Goal: Information Seeking & Learning: Check status

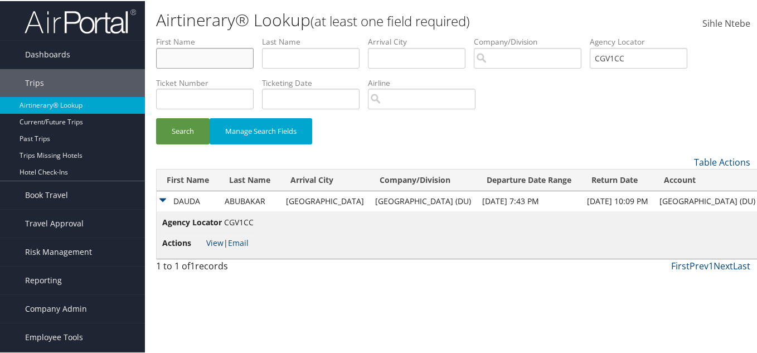
click at [223, 62] on input "text" at bounding box center [205, 57] width 98 height 21
paste input "David"
type input "David"
click at [303, 57] on input "text" at bounding box center [311, 57] width 98 height 21
paste input "Corlett"
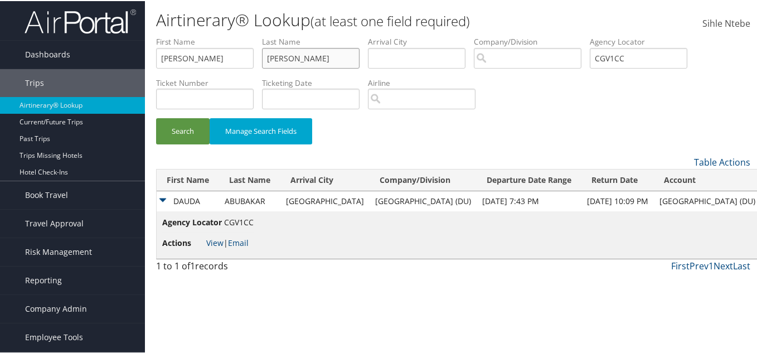
type input "Corlett"
drag, startPoint x: 648, startPoint y: 59, endPoint x: 573, endPoint y: 50, distance: 74.7
click at [573, 35] on ul "First Name David Last Name Corlett Departure City Arrival City Company/Division…" at bounding box center [453, 35] width 595 height 0
click at [194, 129] on button "Search" at bounding box center [183, 130] width 54 height 26
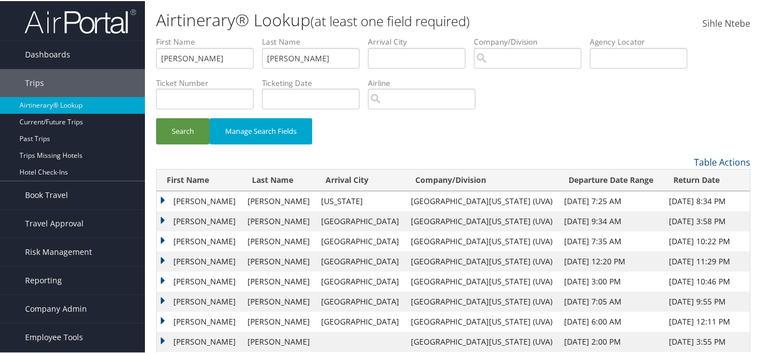
click at [163, 215] on td "DAVID MICHAEL" at bounding box center [199, 220] width 85 height 20
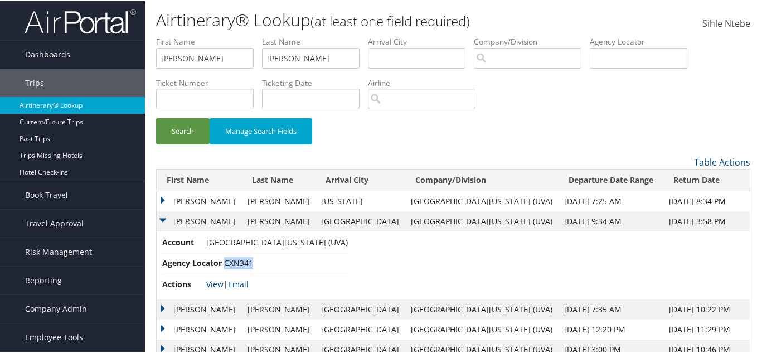
drag, startPoint x: 252, startPoint y: 262, endPoint x: 225, endPoint y: 260, distance: 26.8
click at [225, 260] on span "CXN341" at bounding box center [238, 262] width 29 height 11
copy span "CXN341"
click at [217, 282] on link "View" at bounding box center [214, 283] width 17 height 11
drag, startPoint x: 200, startPoint y: 57, endPoint x: 108, endPoint y: 57, distance: 92.6
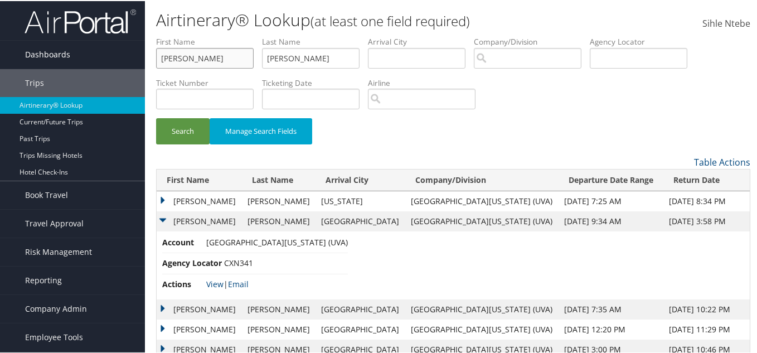
click at [108, 57] on div "Dashboards AirPortal 360™ (Manager) AirPortal 360™ (Agent) My Travel Dashboard …" at bounding box center [381, 239] width 762 height 479
type input "angela"
drag, startPoint x: 310, startPoint y: 61, endPoint x: 263, endPoint y: 64, distance: 47.0
click at [266, 35] on ul "First Name angela Last Name Corlett Departure City Arrival City Company/Divisio…" at bounding box center [453, 35] width 595 height 0
drag, startPoint x: 165, startPoint y: 56, endPoint x: 146, endPoint y: 55, distance: 19.0
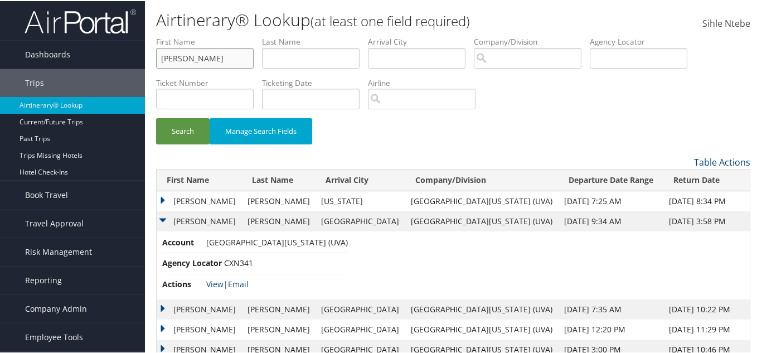
click at [146, 55] on div "Airtinerary® Lookup (at least one field required) Sihle Ntebe Sihle Ntebe My Se…" at bounding box center [453, 239] width 617 height 479
click at [184, 56] on input "text" at bounding box center [205, 57] width 98 height 21
type input "joseph"
click at [288, 58] on input "text" at bounding box center [311, 57] width 98 height 21
type input "wapenski"
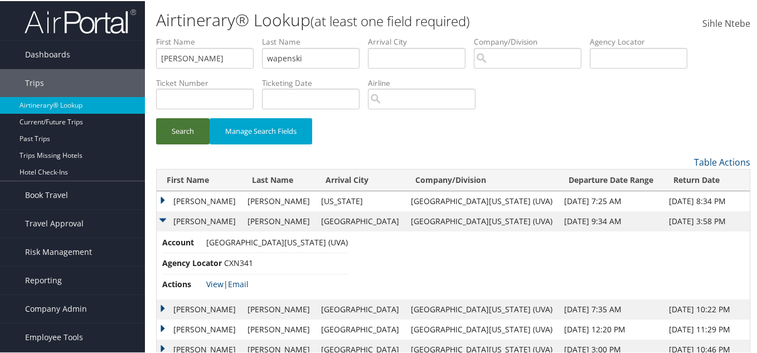
click at [185, 128] on button "Search" at bounding box center [183, 130] width 54 height 26
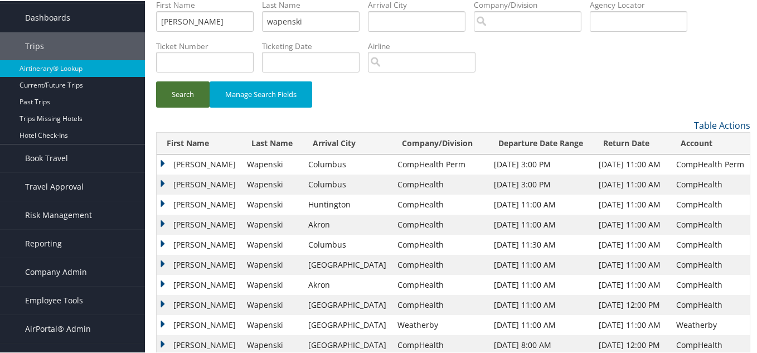
scroll to position [56, 0]
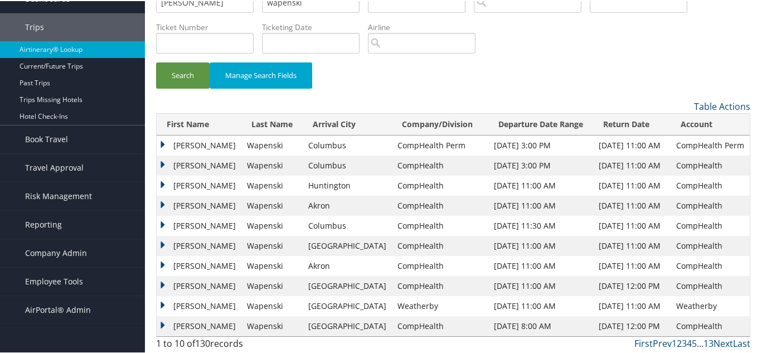
click at [163, 139] on td "Joseph" at bounding box center [199, 144] width 85 height 20
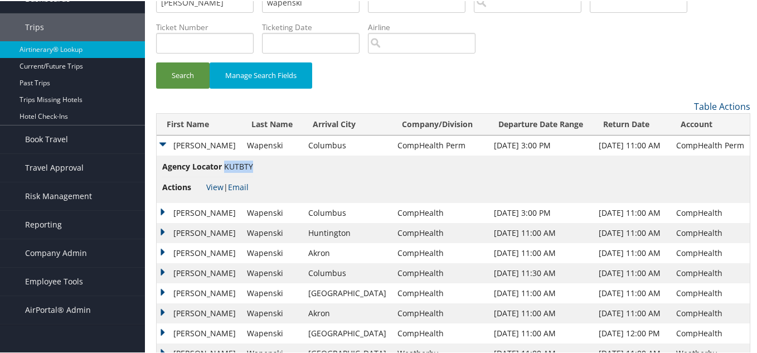
drag, startPoint x: 253, startPoint y: 164, endPoint x: 225, endPoint y: 165, distance: 27.3
click at [225, 165] on span "KUTBTY" at bounding box center [238, 165] width 29 height 11
copy span "KUTBTY"
click at [213, 184] on link "View" at bounding box center [214, 186] width 17 height 11
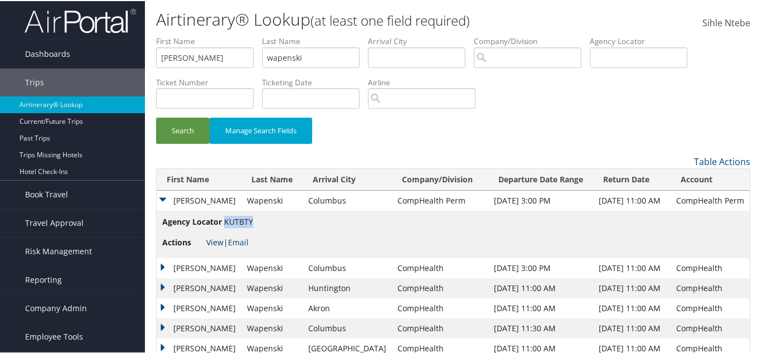
scroll to position [0, 0]
drag, startPoint x: 144, startPoint y: 60, endPoint x: 104, endPoint y: 62, distance: 40.8
click at [104, 60] on div "Dashboards AirPortal 360™ (Manager) AirPortal 360™ (Agent) My Travel Dashboard …" at bounding box center [381, 229] width 762 height 458
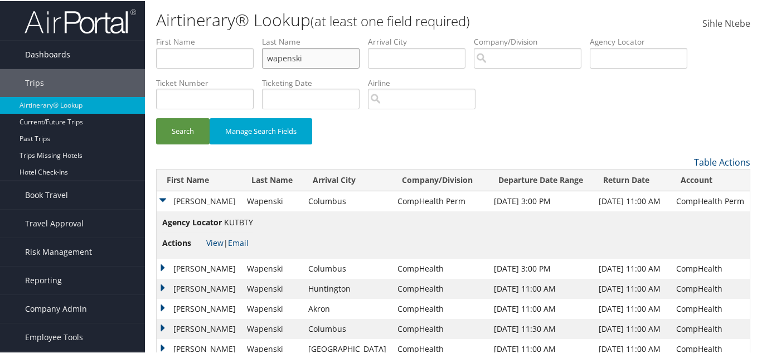
drag, startPoint x: 325, startPoint y: 57, endPoint x: 78, endPoint y: 57, distance: 247.7
click at [78, 57] on div "Dashboards AirPortal 360™ (Manager) AirPortal 360™ (Agent) My Travel Dashboard …" at bounding box center [381, 229] width 762 height 458
click at [163, 54] on input "text" at bounding box center [205, 57] width 98 height 21
type input "rajat"
click at [317, 54] on input "text" at bounding box center [311, 57] width 98 height 21
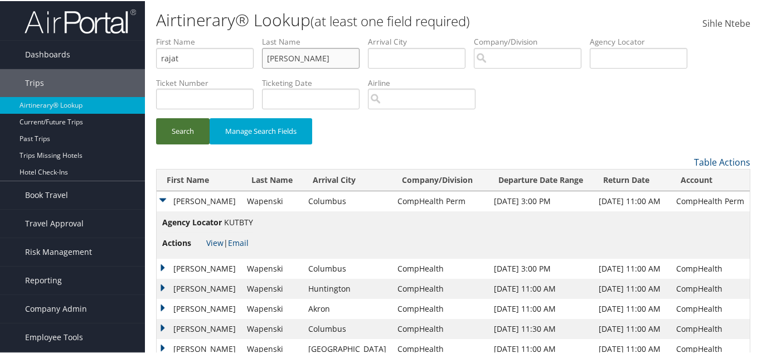
type input "garge"
click at [191, 131] on button "Search" at bounding box center [183, 130] width 54 height 26
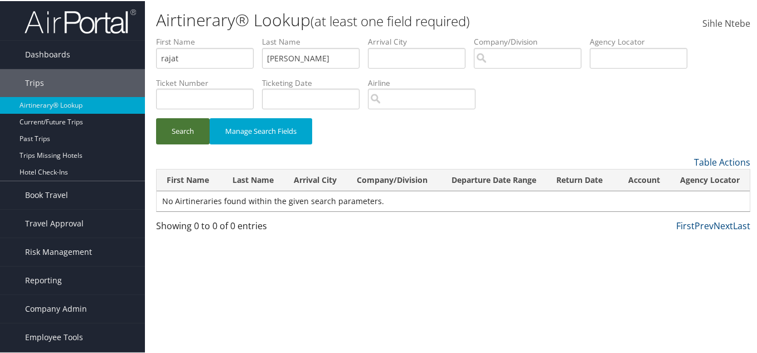
click at [187, 125] on button "Search" at bounding box center [183, 130] width 54 height 26
drag, startPoint x: 116, startPoint y: 64, endPoint x: 97, endPoint y: 64, distance: 19.0
click at [97, 64] on div "Dashboards AirPortal 360™ (Manager) AirPortal 360™ (Agent) My Travel Dashboard …" at bounding box center [381, 176] width 762 height 353
click at [190, 57] on input "rajat" at bounding box center [205, 57] width 98 height 21
click at [310, 59] on input "garge" at bounding box center [311, 57] width 98 height 21
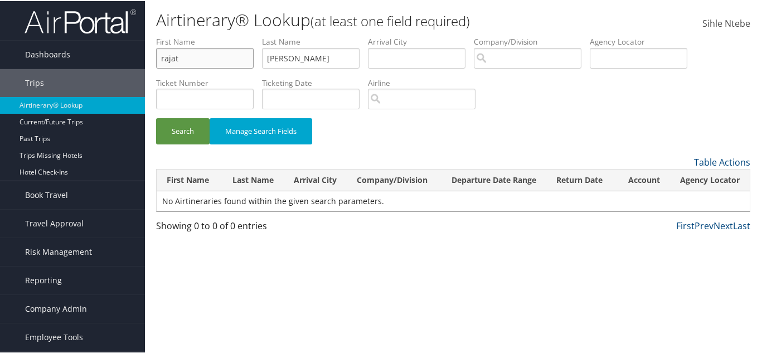
click at [200, 54] on input "rajat" at bounding box center [205, 57] width 98 height 21
click at [313, 54] on input "garge" at bounding box center [311, 57] width 98 height 21
click at [192, 62] on input "rajat" at bounding box center [205, 57] width 98 height 21
drag, startPoint x: 306, startPoint y: 58, endPoint x: 213, endPoint y: 58, distance: 93.2
click at [213, 35] on ul "First Name rajat Last Name garge Departure City Arrival City Company/Division A…" at bounding box center [453, 35] width 595 height 0
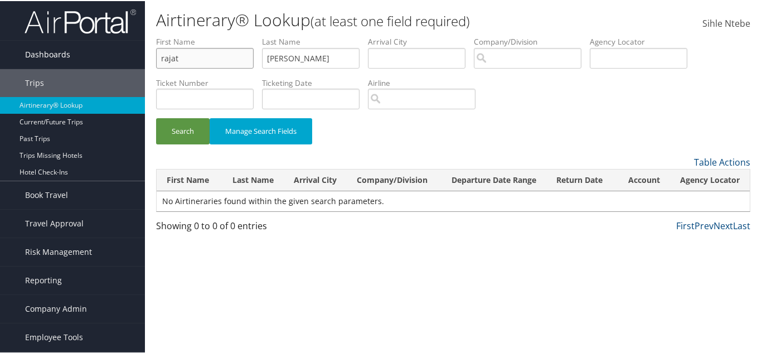
drag, startPoint x: 194, startPoint y: 57, endPoint x: 114, endPoint y: 67, distance: 80.3
click at [114, 67] on div "Dashboards AirPortal 360™ (Manager) AirPortal 360™ (Agent) My Travel Dashboard …" at bounding box center [381, 176] width 762 height 353
paste input "garge"
type input "garge"
drag, startPoint x: 304, startPoint y: 57, endPoint x: 171, endPoint y: 54, distance: 132.8
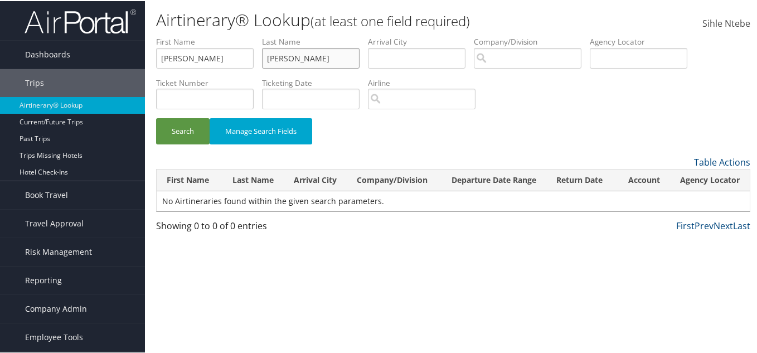
click at [171, 35] on ul "First Name garge Last Name garge Departure City Arrival City Company/Division A…" at bounding box center [453, 35] width 595 height 0
type input "rajat"
click at [174, 131] on button "Search" at bounding box center [183, 130] width 54 height 26
click at [187, 128] on button "Search" at bounding box center [183, 130] width 54 height 26
drag, startPoint x: 224, startPoint y: 56, endPoint x: 98, endPoint y: 67, distance: 126.6
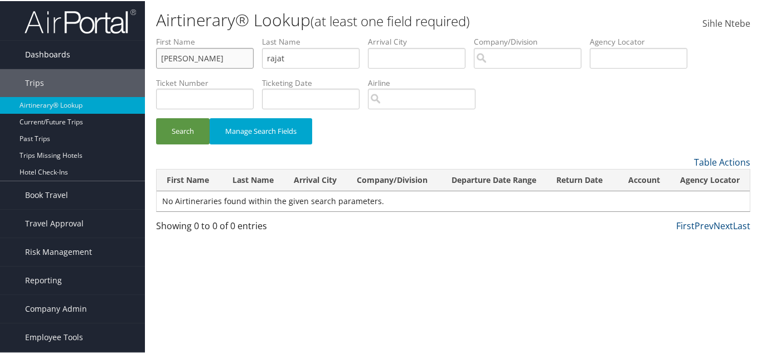
click at [98, 67] on div "Dashboards AirPortal 360™ (Manager) AirPortal 360™ (Agent) My Travel Dashboard …" at bounding box center [381, 176] width 762 height 353
paste input "Douglas"
drag, startPoint x: 168, startPoint y: 57, endPoint x: 138, endPoint y: 60, distance: 30.8
click at [138, 60] on div "Dashboards AirPortal 360™ (Manager) AirPortal 360™ (Agent) My Travel Dashboard …" at bounding box center [381, 176] width 762 height 353
paste input "Peter"
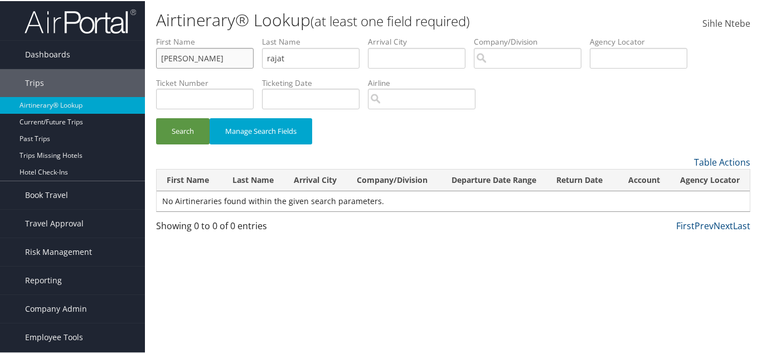
type input "Peter"
drag, startPoint x: 310, startPoint y: 59, endPoint x: 260, endPoint y: 57, distance: 49.7
click at [260, 35] on ul "First Name Peter Last Name rajat Departure City Arrival City Company/Division A…" at bounding box center [453, 35] width 595 height 0
paste input "Clark"
type input "Clark"
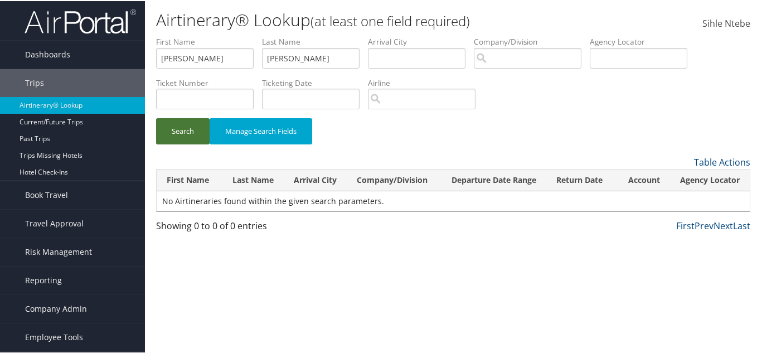
click at [181, 129] on button "Search" at bounding box center [183, 130] width 54 height 26
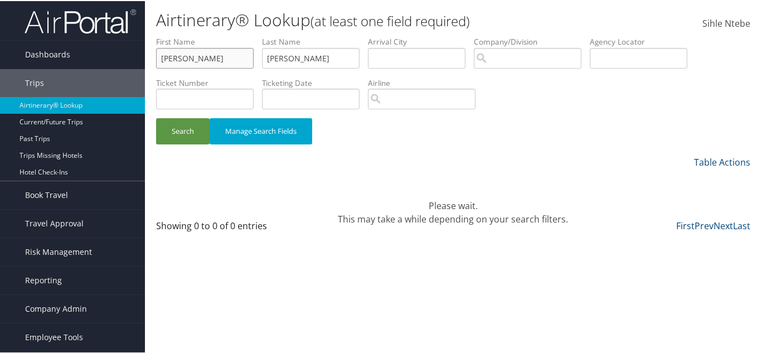
drag, startPoint x: 209, startPoint y: 59, endPoint x: 147, endPoint y: 56, distance: 62.0
click at [147, 56] on div "Airtinerary® Lookup (at least one field required) Sihle Ntebe Sihle Ntebe My Se…" at bounding box center [453, 176] width 617 height 353
type input "cameroon"
drag, startPoint x: 258, startPoint y: 56, endPoint x: 237, endPoint y: 55, distance: 21.8
click at [237, 35] on ul "First Name cameroon Last Name Clark Departure City Arrival City Company/Divisio…" at bounding box center [453, 35] width 595 height 0
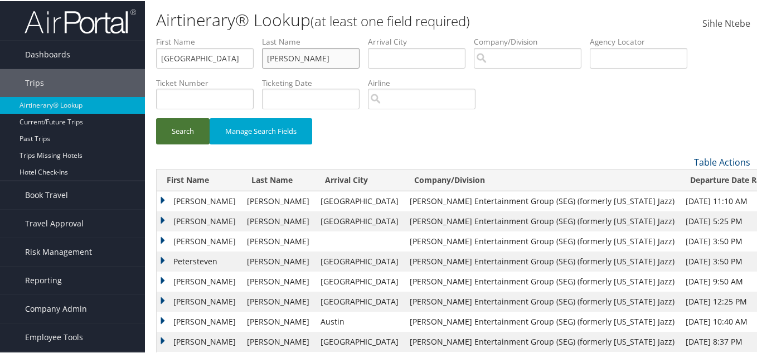
type input "hildreth"
click at [181, 132] on button "Search" at bounding box center [183, 130] width 54 height 26
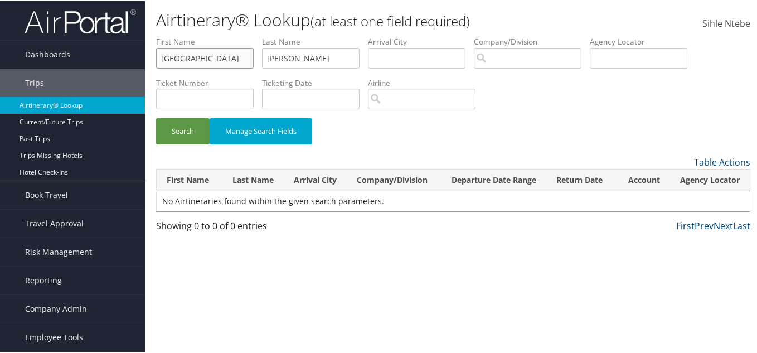
click at [188, 59] on input "cameroon" at bounding box center [205, 57] width 98 height 21
type input "cameron"
click at [186, 125] on button "Search" at bounding box center [183, 130] width 54 height 26
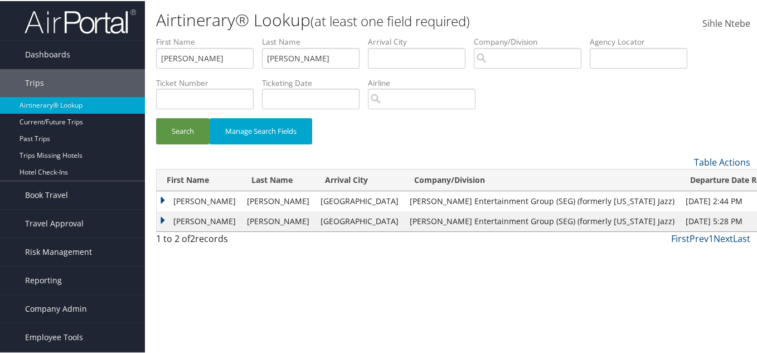
click at [162, 195] on td "CAMERON SAMUEL" at bounding box center [199, 200] width 85 height 20
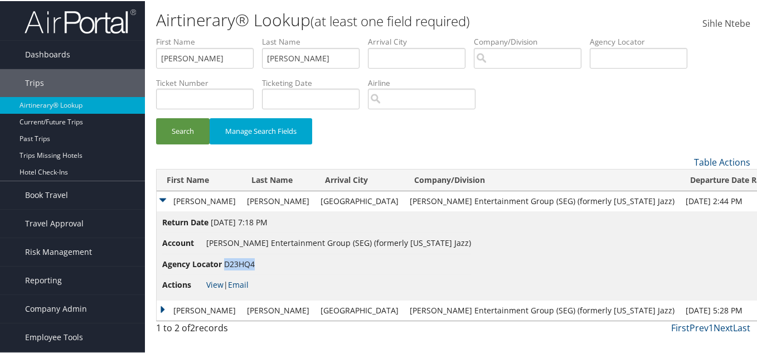
drag, startPoint x: 254, startPoint y: 262, endPoint x: 224, endPoint y: 263, distance: 30.1
click at [224, 263] on li "Agency Locator D23HQ4" at bounding box center [316, 263] width 309 height 21
copy span "D23HQ4"
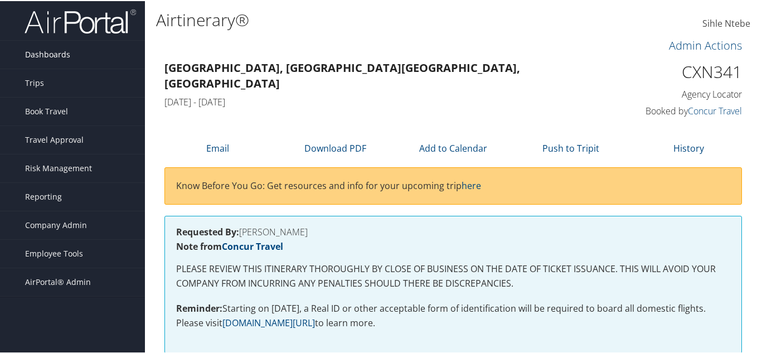
click at [67, 50] on span "Dashboards" at bounding box center [47, 54] width 45 height 28
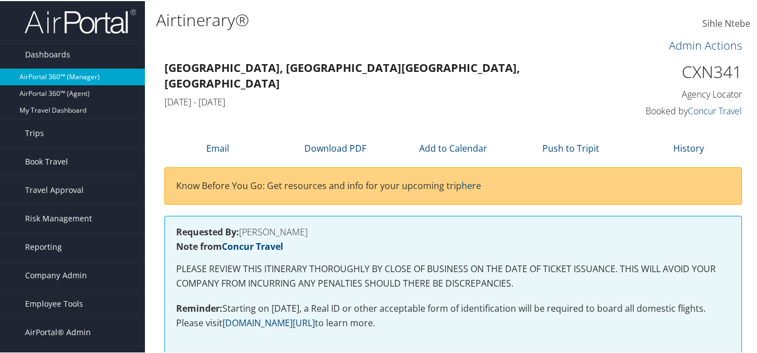
click at [81, 76] on link "AirPortal 360™ (Manager)" at bounding box center [72, 75] width 145 height 17
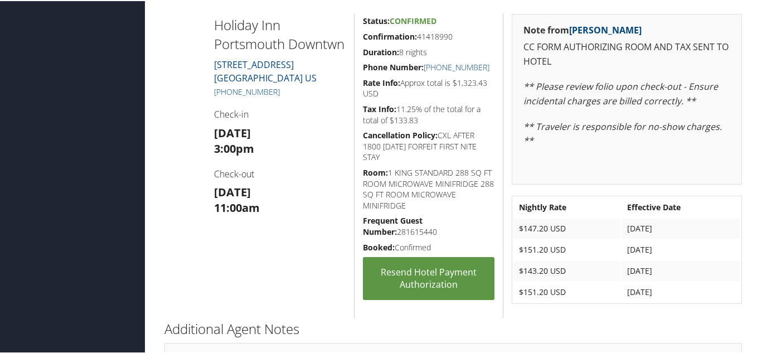
scroll to position [353, 0]
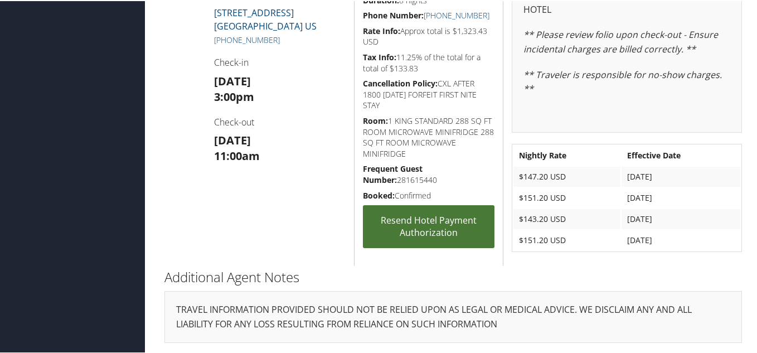
click at [423, 223] on link "Resend Hotel Payment Authorization" at bounding box center [429, 225] width 132 height 43
click at [427, 223] on link "Resend Hotel Payment Authorization" at bounding box center [429, 225] width 132 height 43
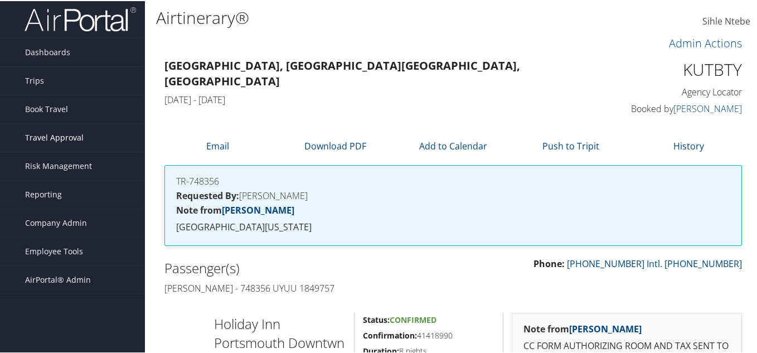
scroll to position [0, 0]
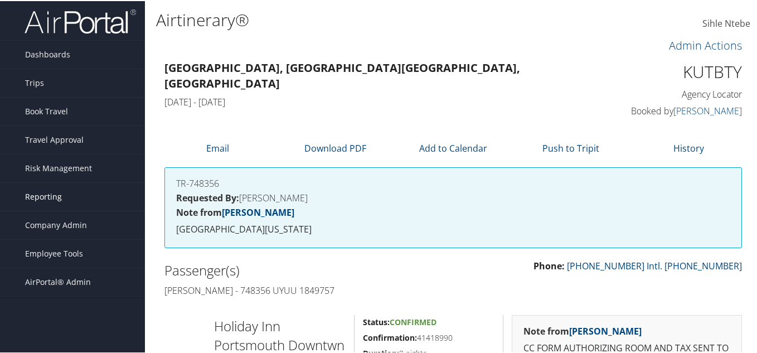
click at [49, 198] on span "Reporting" at bounding box center [43, 196] width 37 height 28
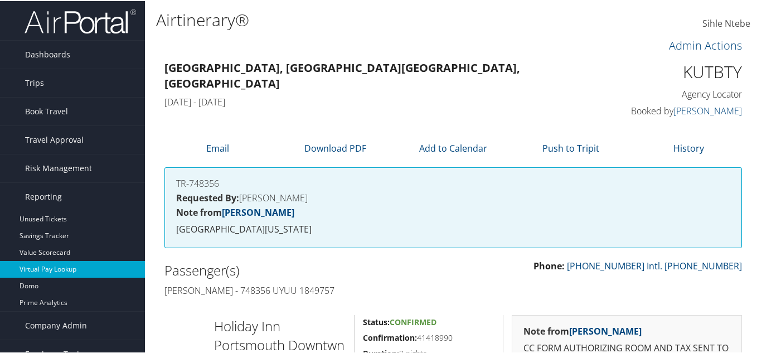
click at [53, 267] on link "Virtual Pay Lookup" at bounding box center [72, 268] width 145 height 17
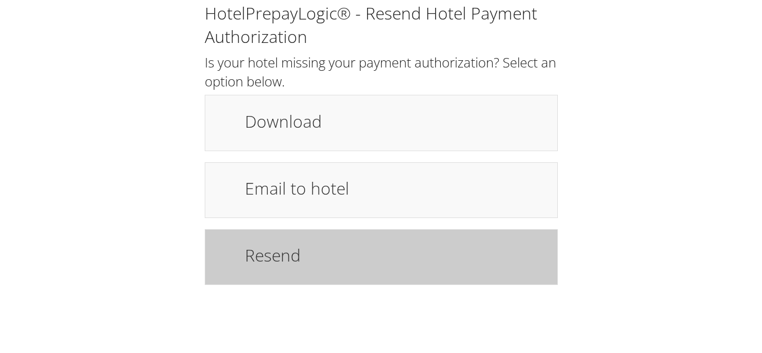
click at [320, 259] on h1 "Resend" at bounding box center [395, 255] width 301 height 25
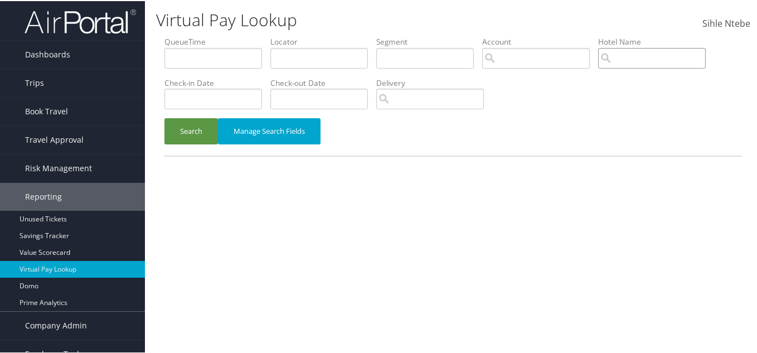
click at [599, 67] on input "search" at bounding box center [653, 57] width 108 height 21
click at [303, 55] on input "text" at bounding box center [320, 57] width 98 height 21
paste input "KUTBTY"
type input "KUTBTY"
click at [190, 136] on button "Search" at bounding box center [192, 130] width 54 height 26
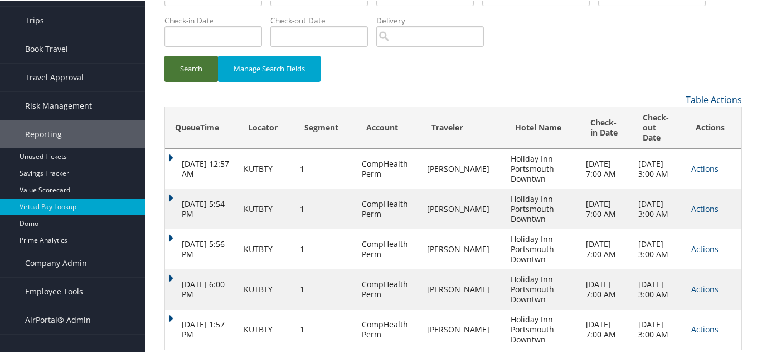
scroll to position [66, 0]
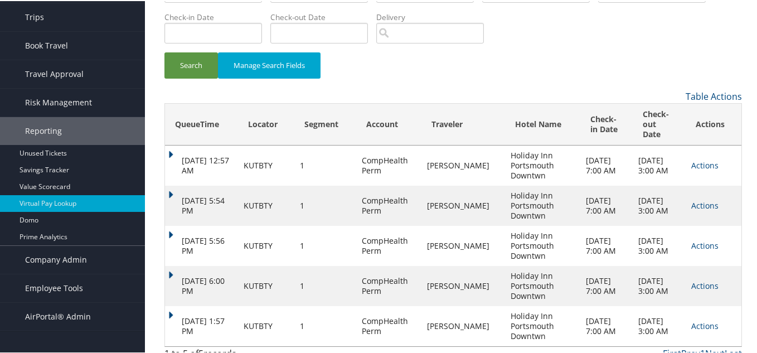
click at [169, 185] on td "Aug 9, 2025 5:54 PM" at bounding box center [201, 205] width 73 height 40
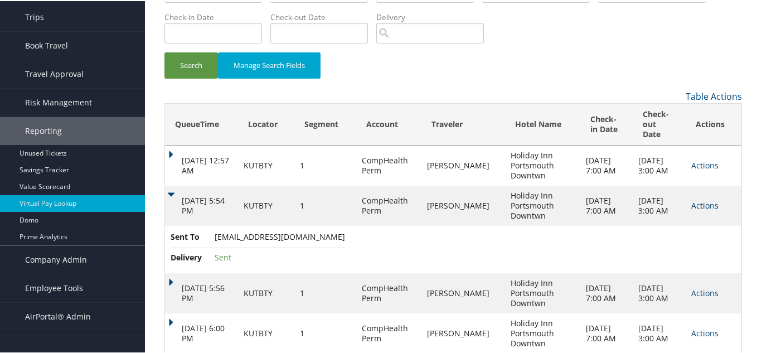
click at [696, 199] on link "Actions" at bounding box center [705, 204] width 27 height 11
click at [539, 229] on td "Sent To portsmouthholidayinn@gmail.com Delivery Sent" at bounding box center [453, 248] width 577 height 47
click at [695, 199] on link "Actions" at bounding box center [705, 204] width 27 height 11
click at [704, 250] on link "View Itinerary" at bounding box center [712, 253] width 54 height 29
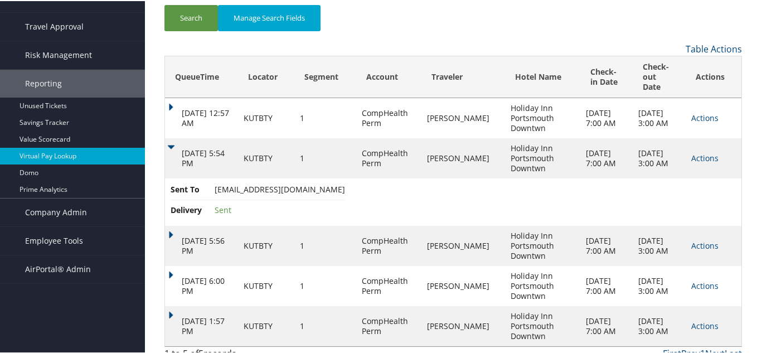
click at [171, 225] on td "Aug 9, 2025 5:56 PM" at bounding box center [201, 245] width 73 height 40
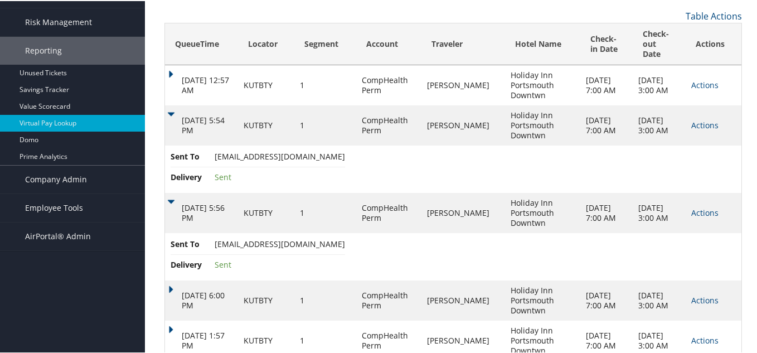
scroll to position [161, 0]
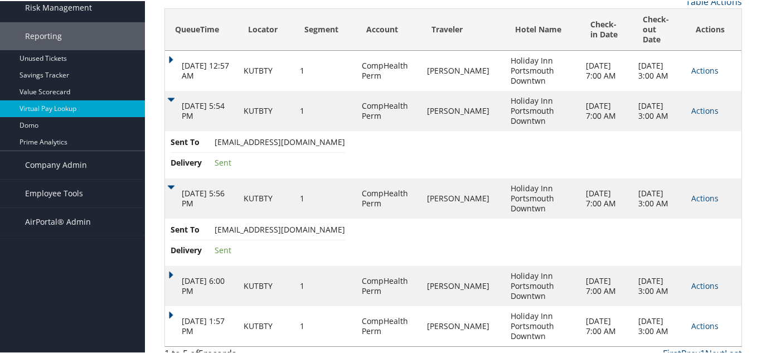
click at [170, 265] on td "Aug 9, 2025 6:00 PM" at bounding box center [201, 285] width 73 height 40
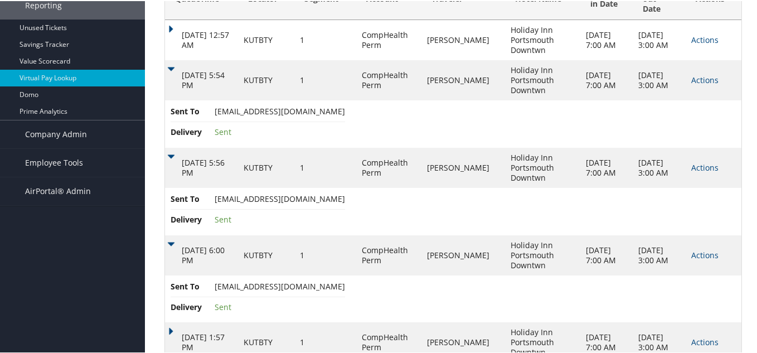
scroll to position [207, 0]
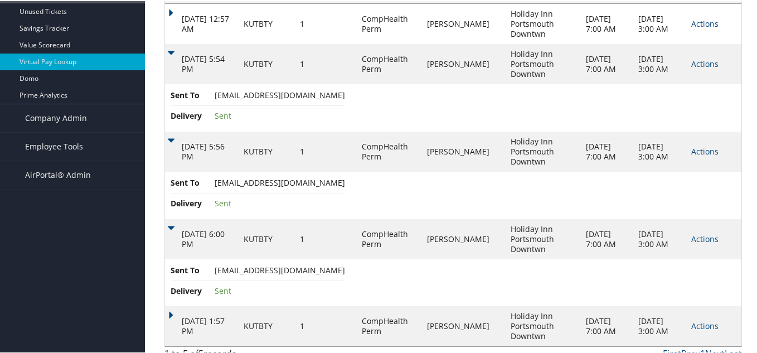
click at [172, 305] on td "Aug 10, 2025 1:57 PM" at bounding box center [201, 325] width 73 height 40
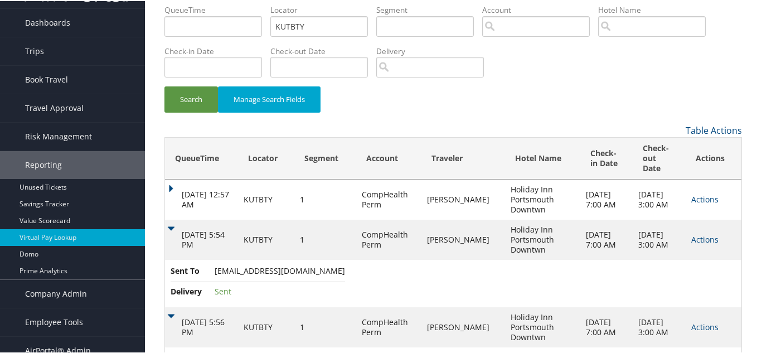
scroll to position [0, 0]
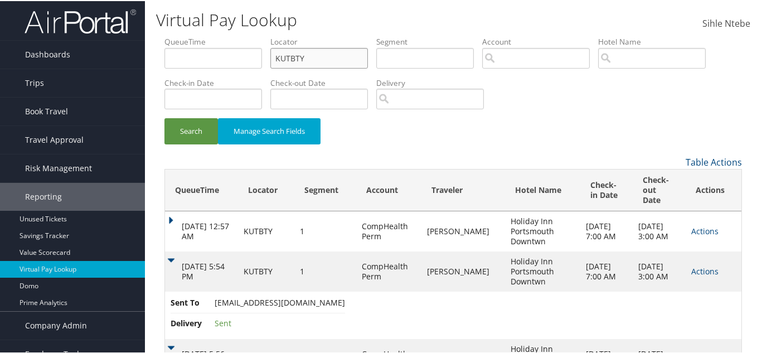
drag, startPoint x: 324, startPoint y: 59, endPoint x: 171, endPoint y: 68, distance: 153.1
click at [171, 35] on ul "QueueTime Locator KUTBTY Segment Account Traveler Hotel Name Check-in Date Chec…" at bounding box center [454, 35] width 578 height 0
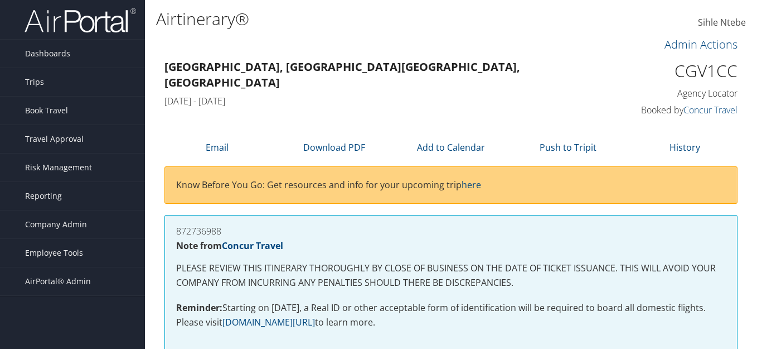
scroll to position [1506, 0]
